Goal: Navigation & Orientation: Find specific page/section

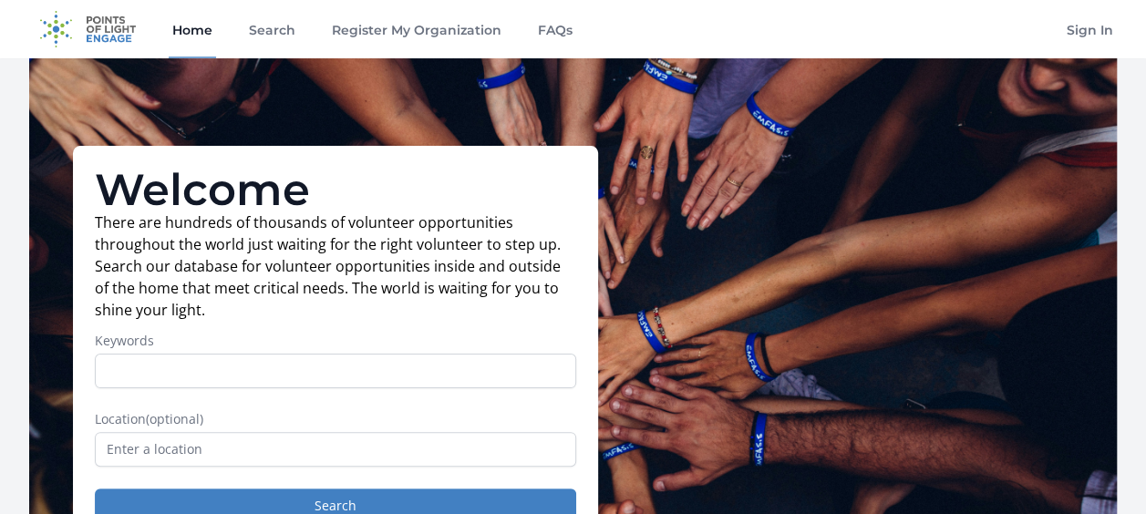
click at [329, 92] on div "Welcome There are hundreds of thousands of volunteer opportunities throughout t…" at bounding box center [573, 345] width 1088 height 574
click at [384, 28] on link "Register My Organization" at bounding box center [416, 29] width 177 height 58
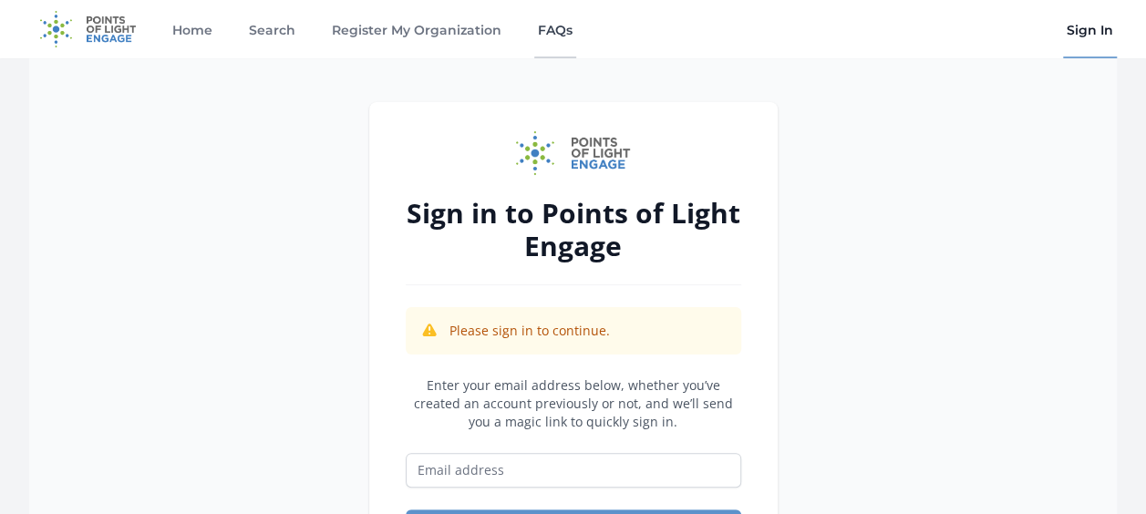
click at [556, 26] on link "FAQs" at bounding box center [555, 29] width 42 height 58
